Goal: Task Accomplishment & Management: Manage account settings

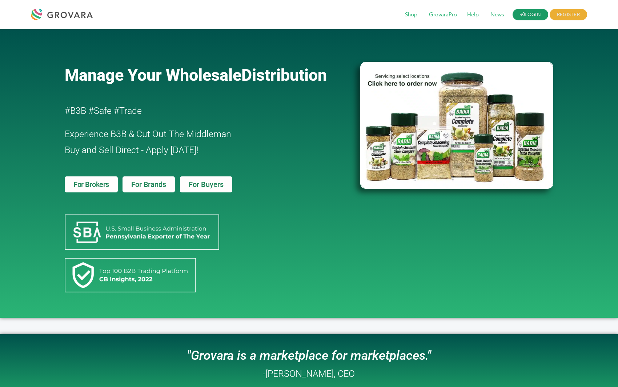
click at [534, 12] on link "LOGIN" at bounding box center [531, 14] width 36 height 11
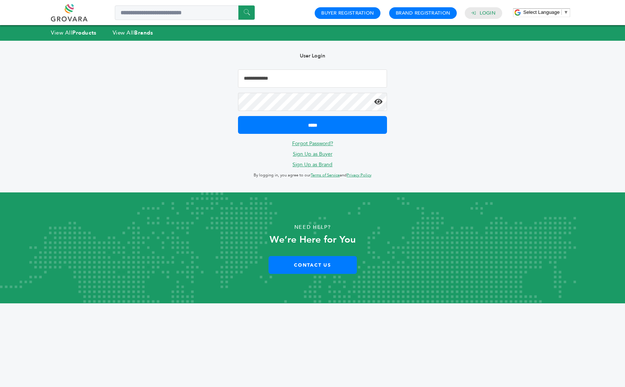
click at [299, 79] on input "Email Address" at bounding box center [312, 78] width 149 height 18
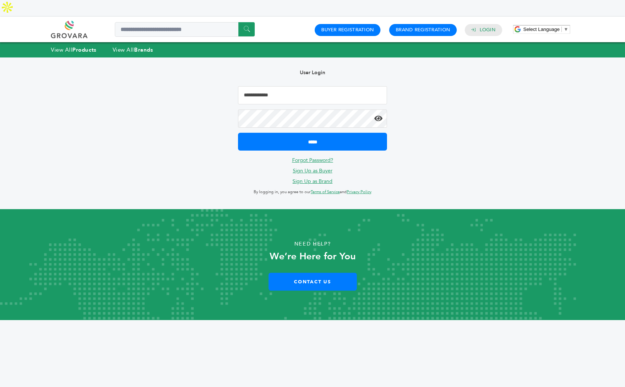
type input "**********"
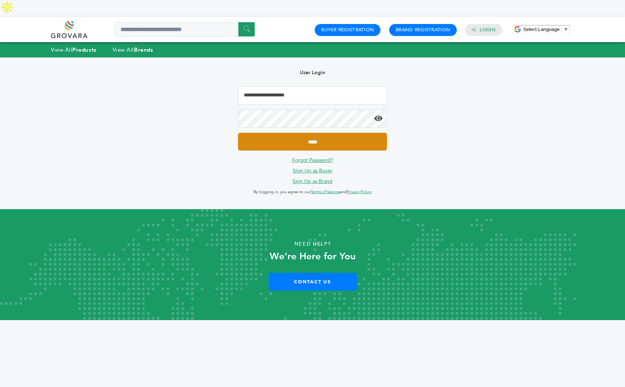
click at [304, 133] on input "*****" at bounding box center [312, 142] width 149 height 18
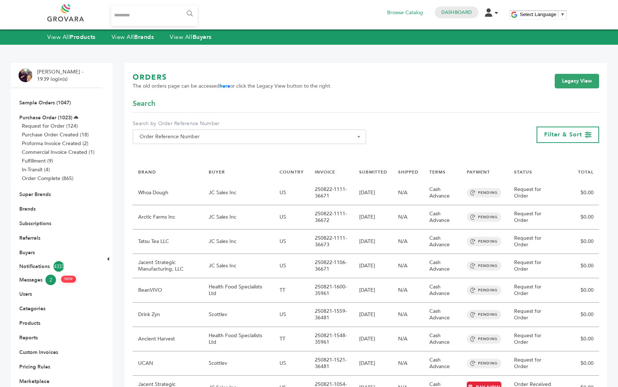
click at [155, 13] on input "Search..." at bounding box center [154, 15] width 86 height 20
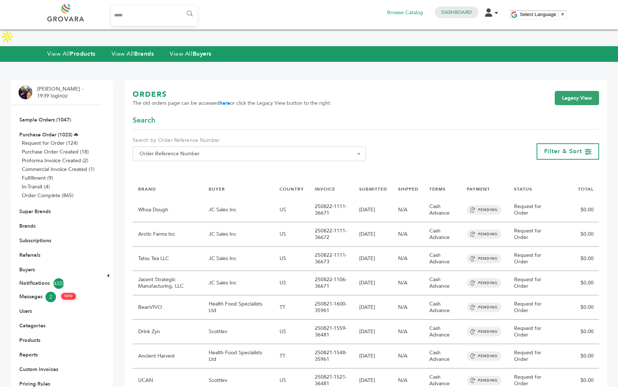
type input "*****"
click at [181, 7] on input "******" at bounding box center [189, 14] width 16 height 15
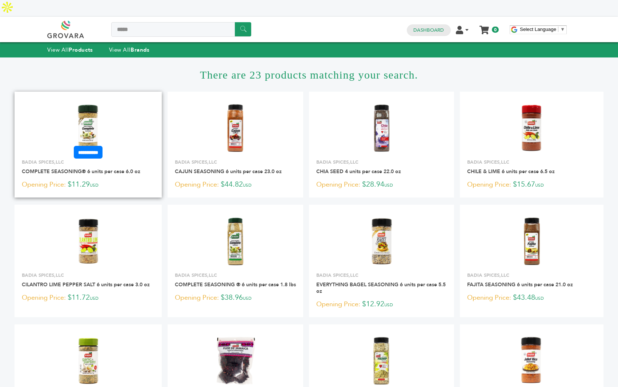
click at [87, 107] on img at bounding box center [88, 128] width 53 height 53
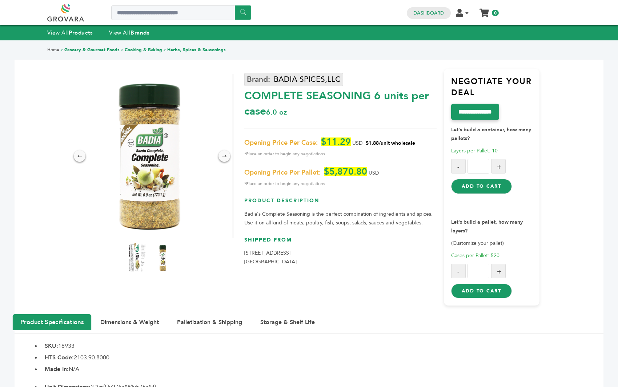
click at [304, 78] on link "BADIA SPICES,LLC" at bounding box center [293, 79] width 99 height 13
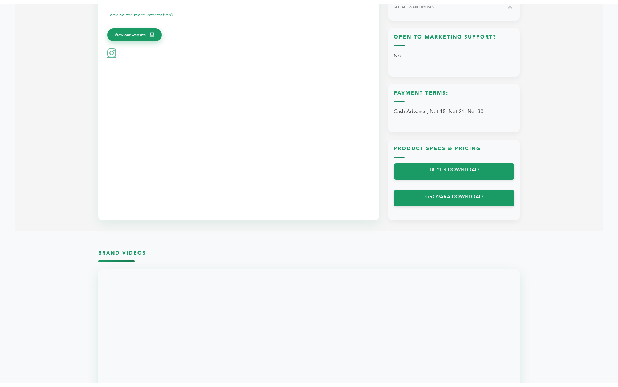
scroll to position [263, 0]
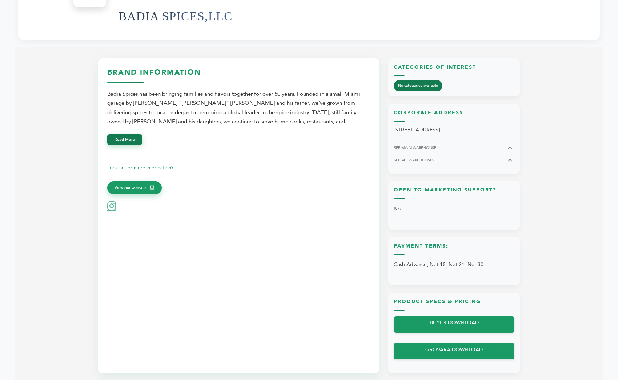
click at [116, 134] on button "Read More" at bounding box center [124, 139] width 35 height 11
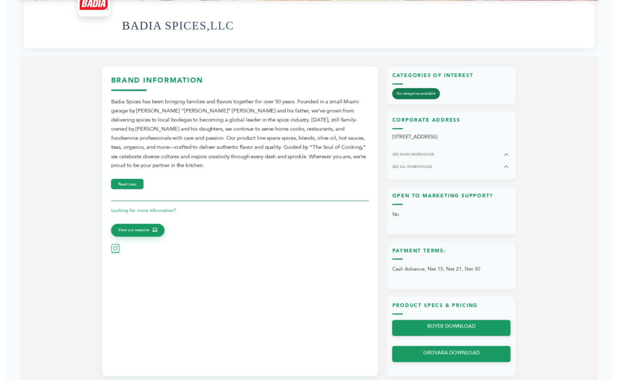
scroll to position [258, 0]
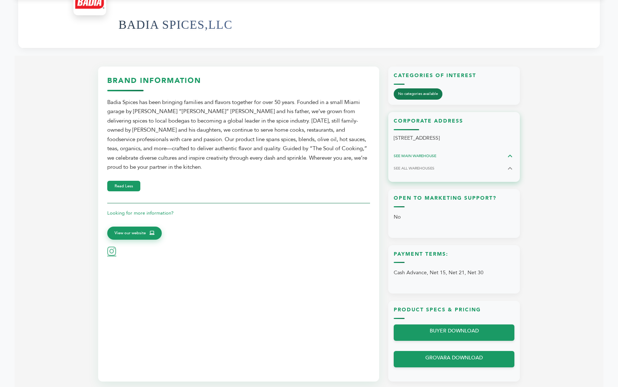
click at [510, 152] on icon at bounding box center [510, 156] width 9 height 9
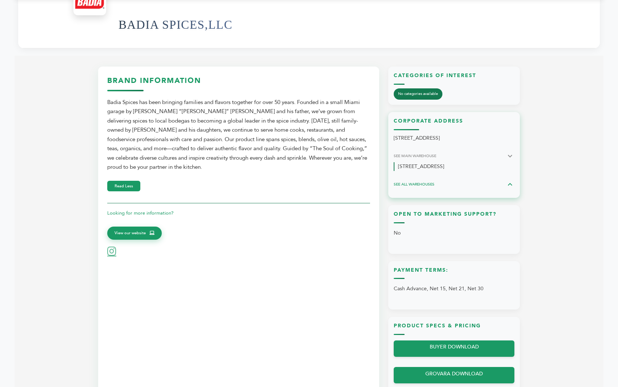
click at [508, 180] on icon at bounding box center [510, 184] width 9 height 9
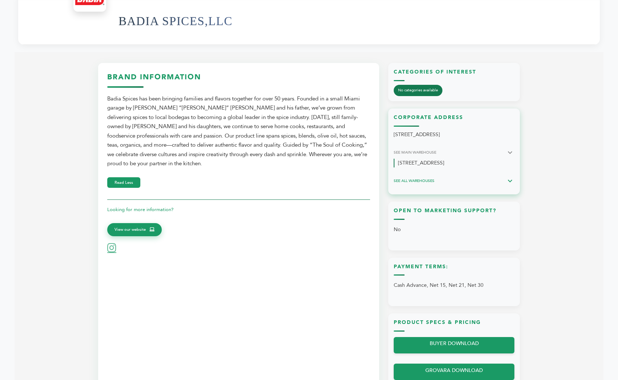
click at [509, 176] on icon at bounding box center [510, 180] width 9 height 9
drag, startPoint x: 454, startPoint y: 189, endPoint x: 456, endPoint y: 140, distance: 49.1
click at [455, 175] on div "Categories of Interest No categories available Corporate Address 2200 NW 112 AV…" at bounding box center [454, 228] width 132 height 331
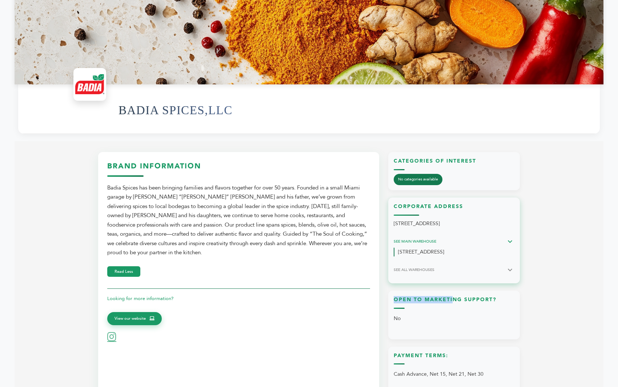
scroll to position [183, 0]
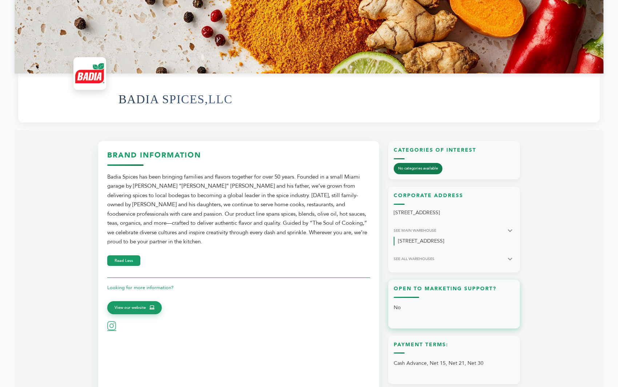
click at [503, 301] on p "No" at bounding box center [454, 307] width 121 height 12
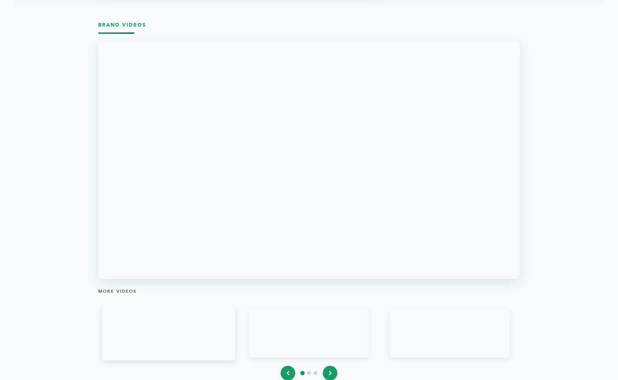
scroll to position [759, 0]
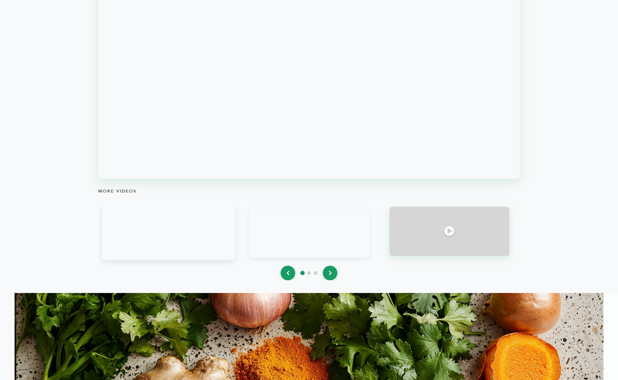
click at [420, 236] on div at bounding box center [450, 231] width 120 height 49
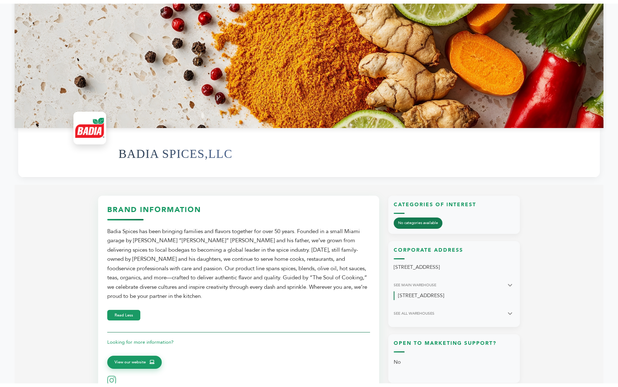
scroll to position [0, 0]
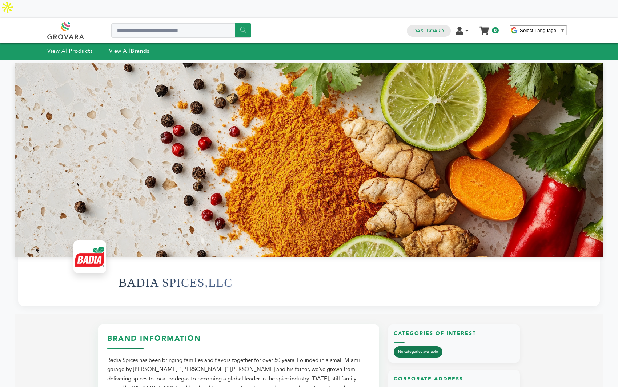
click at [423, 22] on div "0 0 Dashboard Edit Account Order Management Sign Out My Cart Your cart is empty…" at bounding box center [452, 30] width 99 height 17
click at [423, 28] on link "Dashboard" at bounding box center [428, 31] width 31 height 7
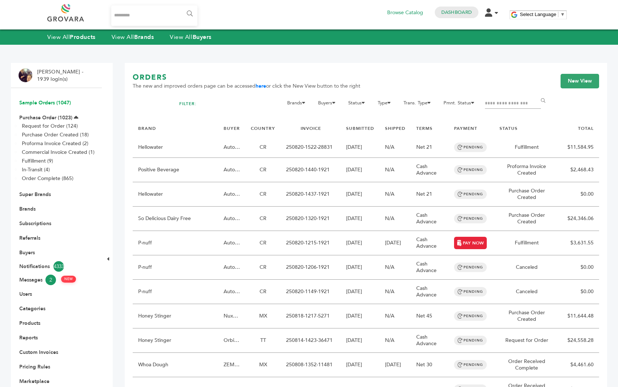
click at [57, 101] on link "Sample Orders (1047)" at bounding box center [45, 102] width 52 height 7
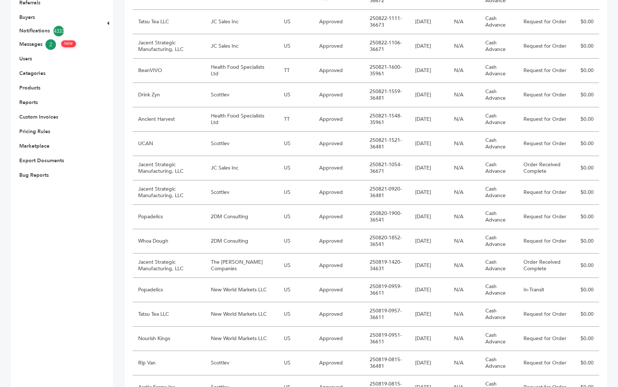
scroll to position [258, 0]
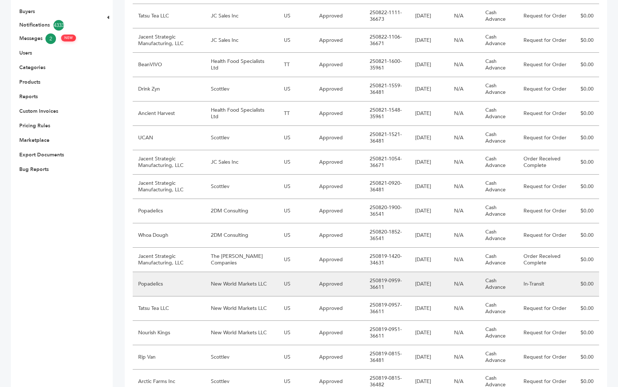
drag, startPoint x: 235, startPoint y: 323, endPoint x: 137, endPoint y: 270, distance: 110.6
click at [137, 270] on tbody "BRAND BUYER COUNTRY SAMPLE REVIEW INVOICE SUBMITTED SHIPPED TERMS STATUS TOTAL …" at bounding box center [366, 252] width 467 height 626
drag, startPoint x: 595, startPoint y: 320, endPoint x: 135, endPoint y: 269, distance: 462.1
click at [135, 269] on tbody "BRAND BUYER COUNTRY SAMPLE REVIEW INVOICE SUBMITTED SHIPPED TERMS STATUS TOTAL …" at bounding box center [366, 252] width 467 height 626
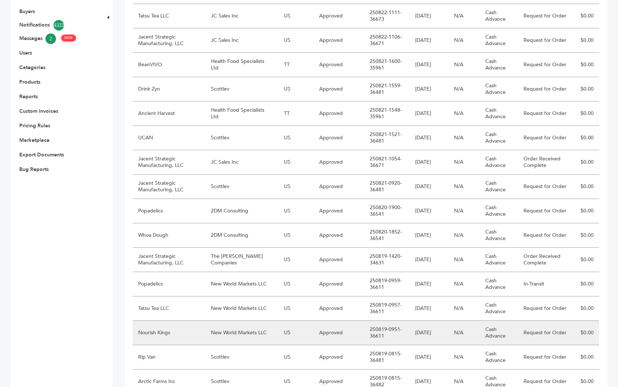
click at [175, 321] on td "Nourish Kings" at bounding box center [169, 333] width 73 height 24
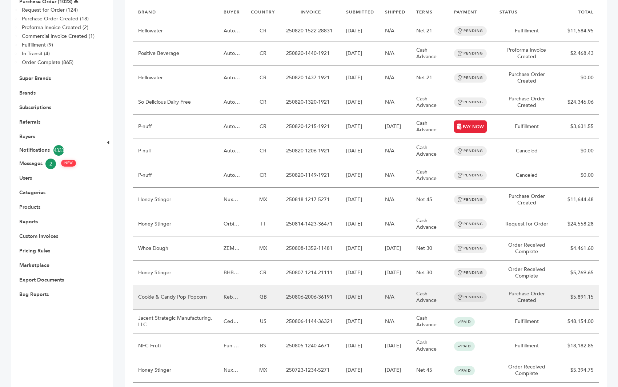
scroll to position [129, 0]
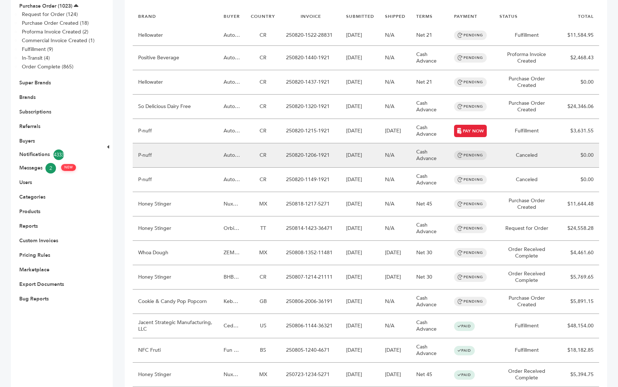
drag, startPoint x: 161, startPoint y: 168, endPoint x: 144, endPoint y: 131, distance: 41.4
click at [144, 131] on tbody "BRAND BUYER COUNTRY INVOICE SUBMITTED SHIPPED TERMS PAYMENT STATUS TOTAL Hellow…" at bounding box center [366, 319] width 467 height 623
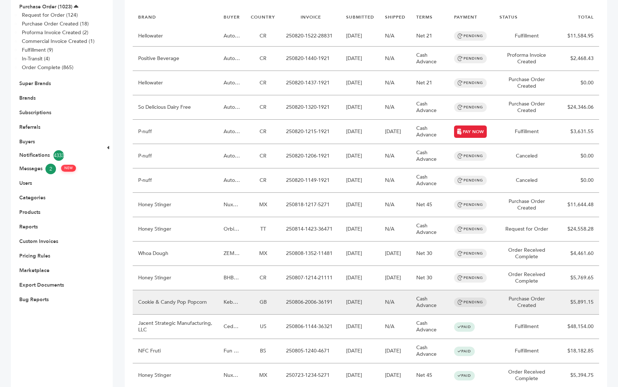
scroll to position [0, 0]
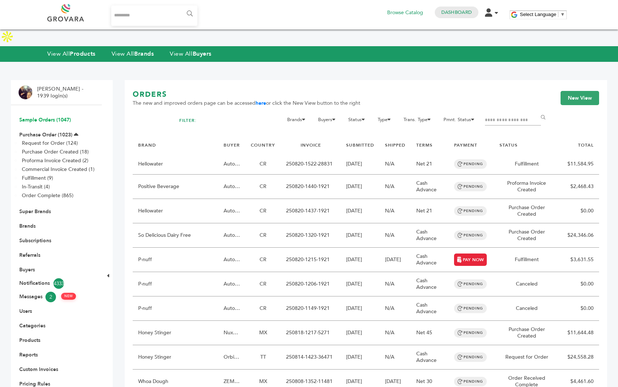
click at [48, 116] on link "Sample Orders (1047)" at bounding box center [45, 119] width 52 height 7
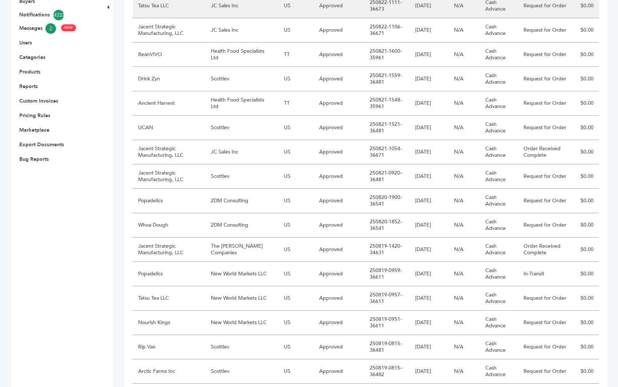
scroll to position [273, 0]
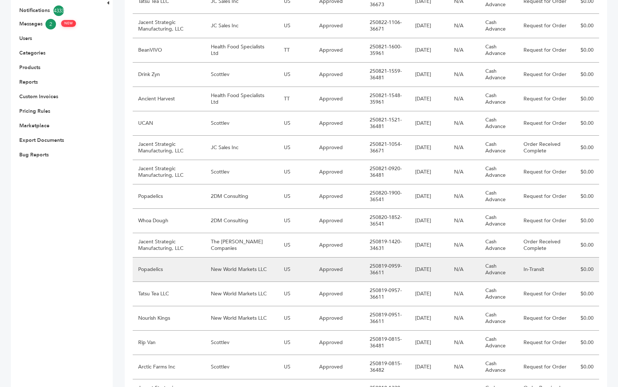
drag, startPoint x: 597, startPoint y: 302, endPoint x: 137, endPoint y: 255, distance: 463.1
click at [137, 255] on tbody "BRAND BUYER COUNTRY SAMPLE REVIEW INVOICE SUBMITTED SHIPPED TERMS STATUS TOTAL …" at bounding box center [366, 237] width 467 height 626
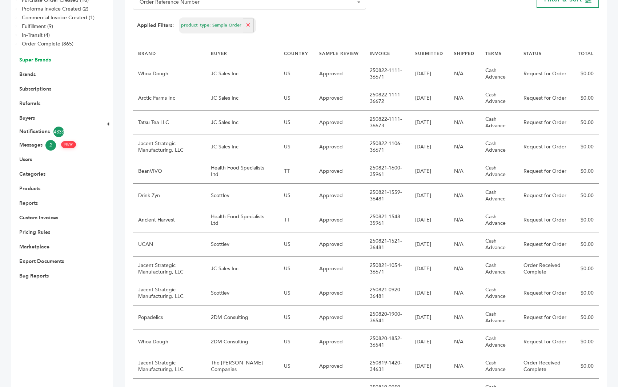
scroll to position [0, 0]
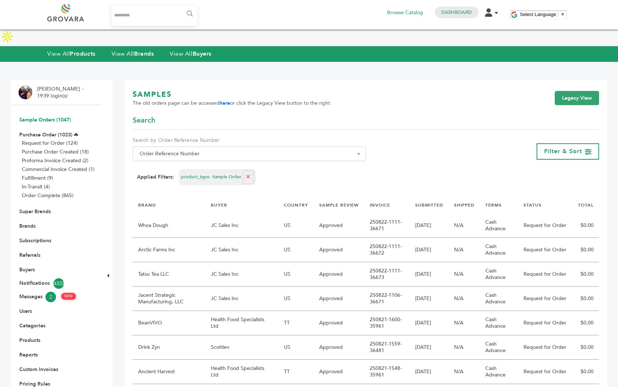
click at [43, 116] on link "Sample Orders (1047)" at bounding box center [45, 119] width 52 height 7
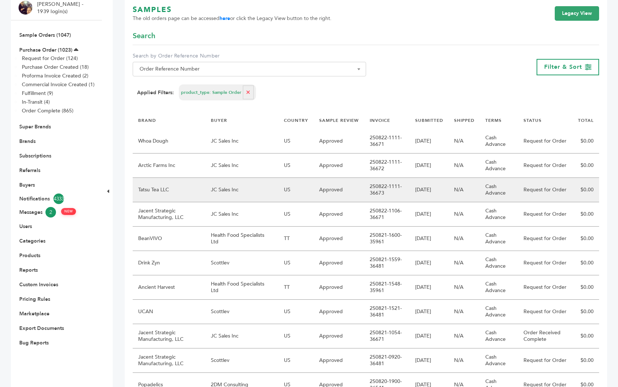
scroll to position [71, 0]
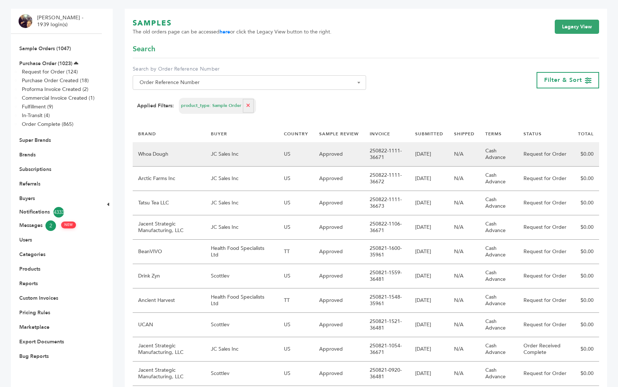
drag, startPoint x: 248, startPoint y: 212, endPoint x: 138, endPoint y: 139, distance: 132.6
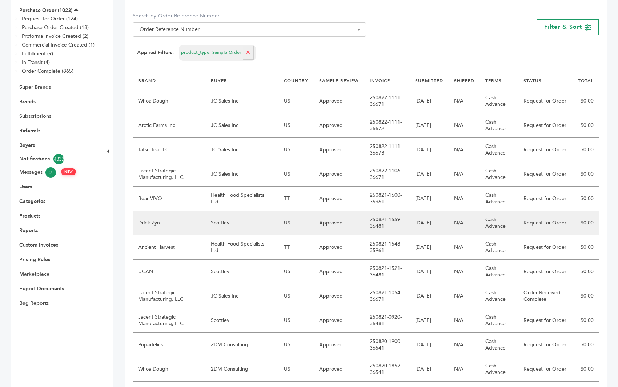
scroll to position [130, 0]
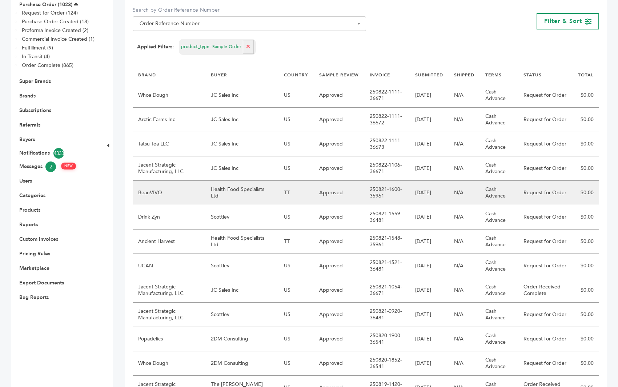
drag, startPoint x: 259, startPoint y: 180, endPoint x: 140, endPoint y: 173, distance: 118.8
click at [140, 181] on tr "BeanVIVO Health Food Specialists Ltd TT Approved 250821-1600-35961 08/21/2025 N…" at bounding box center [366, 193] width 467 height 24
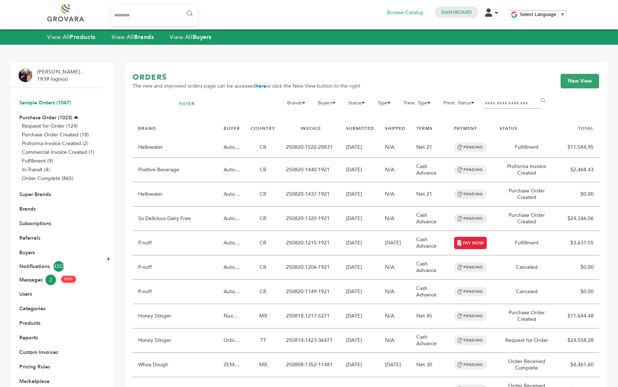
click at [44, 101] on link "Sample Orders (1047)" at bounding box center [45, 102] width 52 height 7
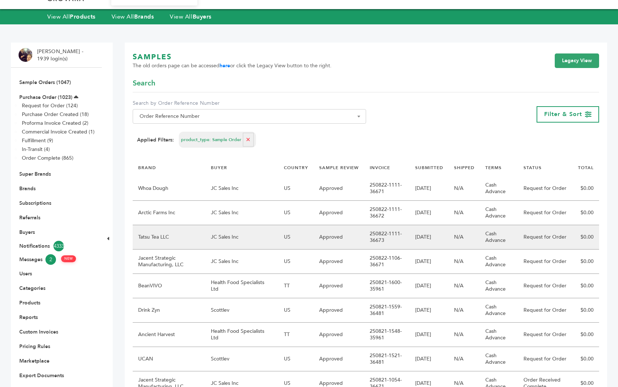
scroll to position [26, 0]
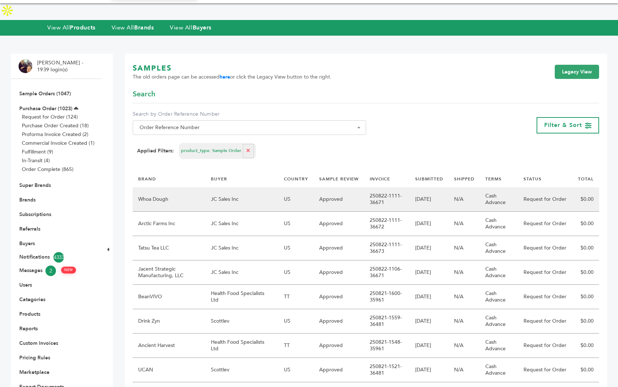
drag, startPoint x: 256, startPoint y: 260, endPoint x: 170, endPoint y: 186, distance: 113.2
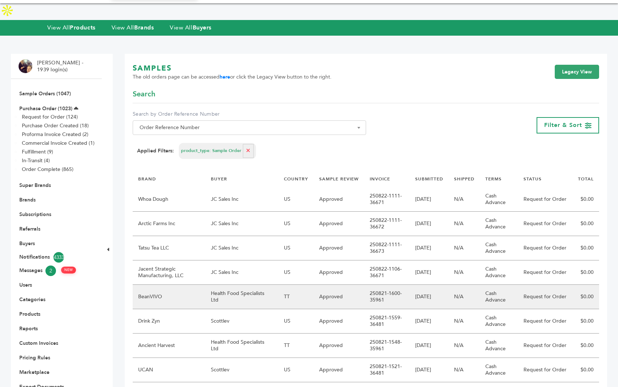
drag, startPoint x: 255, startPoint y: 287, endPoint x: 134, endPoint y: 279, distance: 121.0
click at [134, 285] on tr "BeanVIVO Health Food Specialists Ltd TT Approved 250821-1600-35961 08/21/2025 N…" at bounding box center [366, 297] width 467 height 24
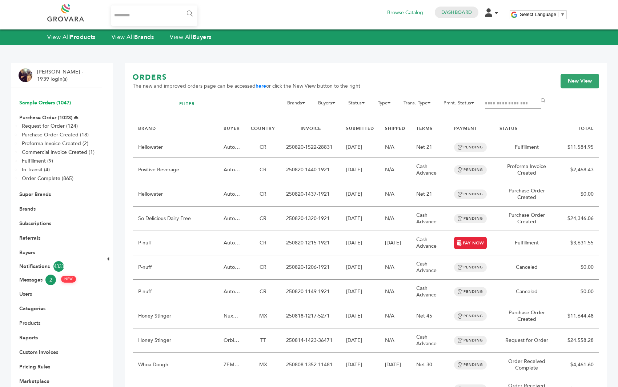
click at [45, 104] on link "Sample Orders (1047)" at bounding box center [45, 102] width 52 height 7
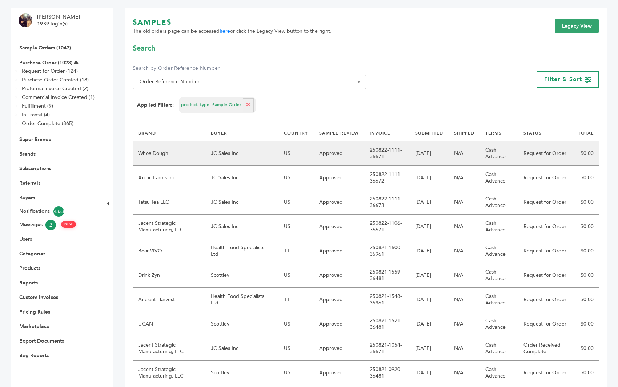
scroll to position [76, 0]
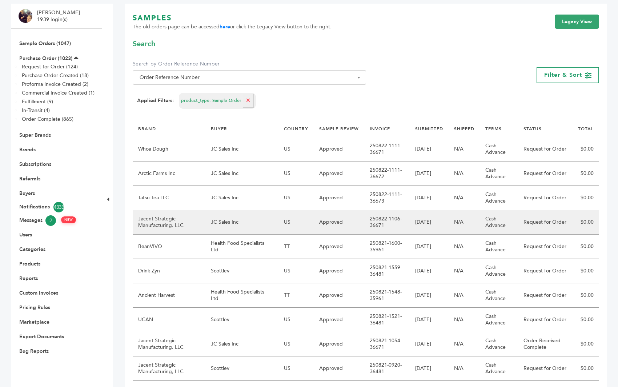
click at [596, 210] on td "$0.00" at bounding box center [586, 222] width 27 height 24
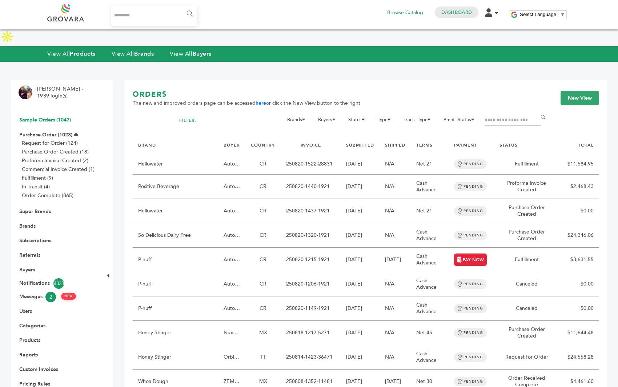
click at [51, 116] on link "Sample Orders (1047)" at bounding box center [45, 119] width 52 height 7
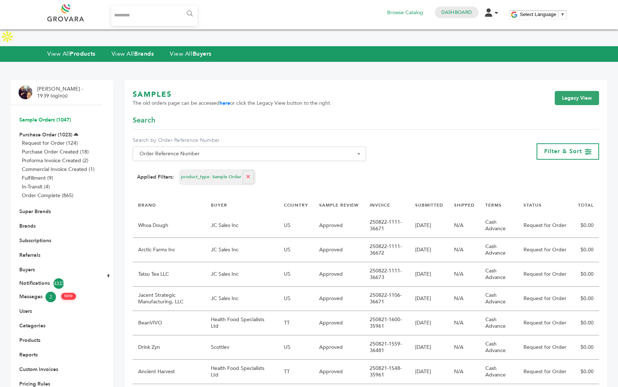
click at [59, 116] on link "Sample Orders (1047)" at bounding box center [45, 119] width 52 height 7
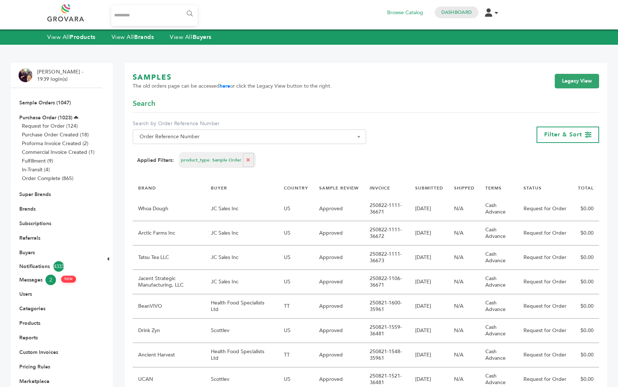
click at [48, 120] on link "Purchase Order (1023)" at bounding box center [45, 117] width 53 height 7
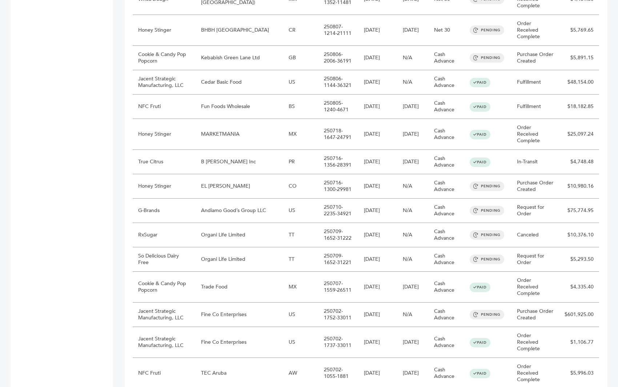
scroll to position [467, 0]
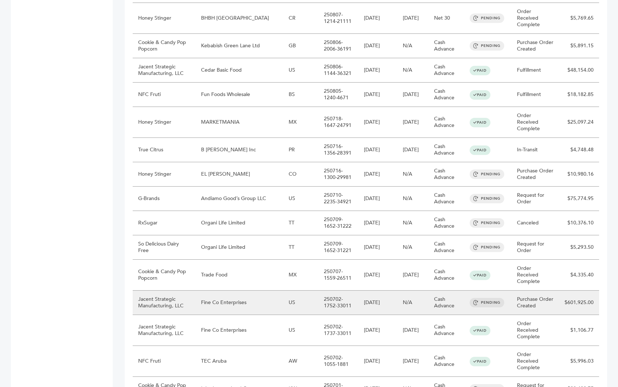
click at [245, 291] on td "Fine Co Enterprises" at bounding box center [240, 303] width 88 height 24
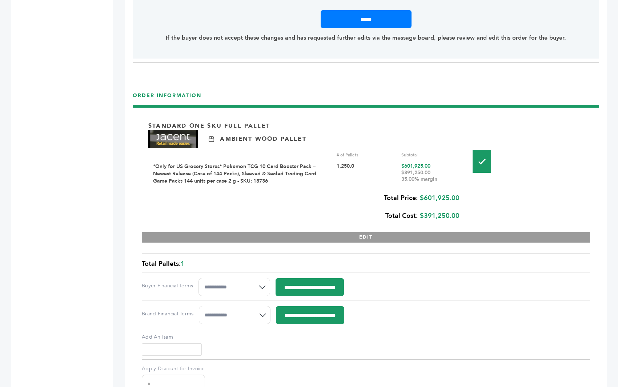
scroll to position [908, 0]
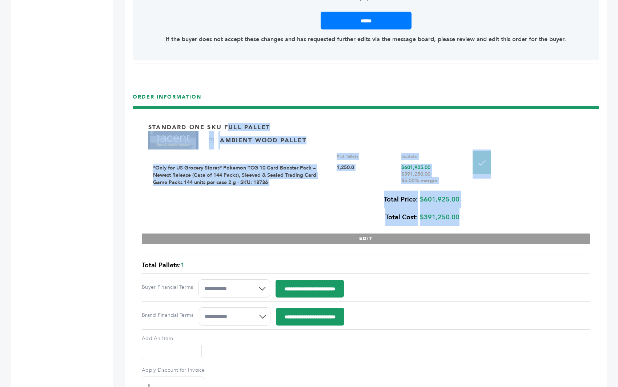
drag, startPoint x: 469, startPoint y: 201, endPoint x: 137, endPoint y: 109, distance: 344.4
click at [137, 109] on div "Standard One Sku Full Pallet Ambient Wood Pallet # of Pallets Subtotal *Only fo…" at bounding box center [366, 339] width 467 height 467
click at [127, 135] on div "Hello! Grovara is best viewed on a desktop monitor. Below is the G-Chat Digital…" at bounding box center [366, 33] width 483 height 1723
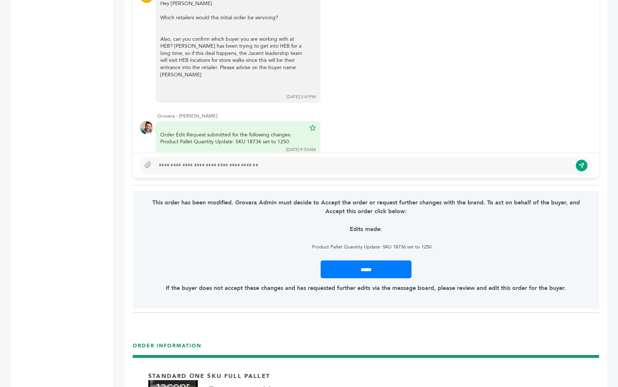
scroll to position [580, 0]
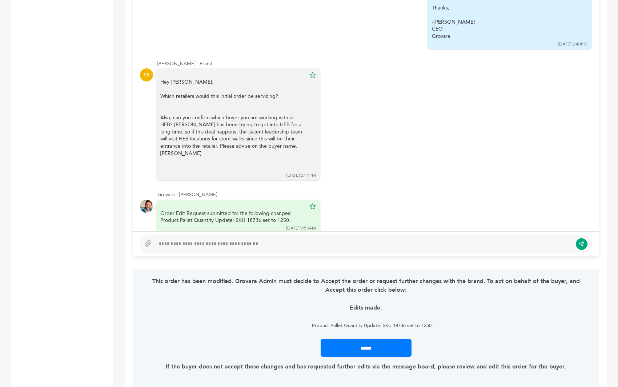
click at [185, 240] on div at bounding box center [363, 244] width 417 height 9
type textarea "**********"
click at [577, 238] on button "submit" at bounding box center [582, 244] width 12 height 12
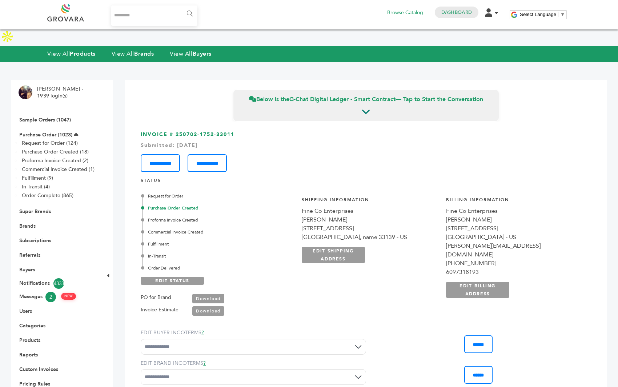
scroll to position [2988, 0]
